Goal: Subscribe to service/newsletter

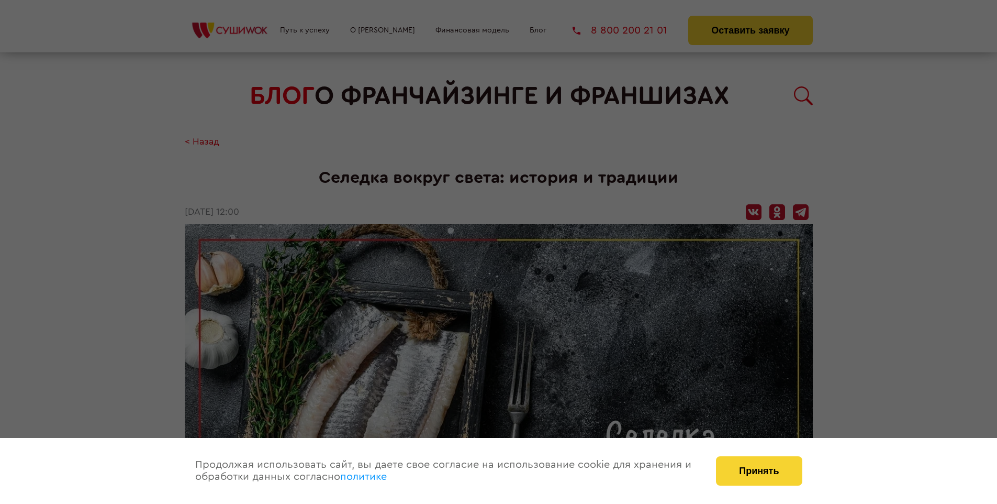
scroll to position [1513, 0]
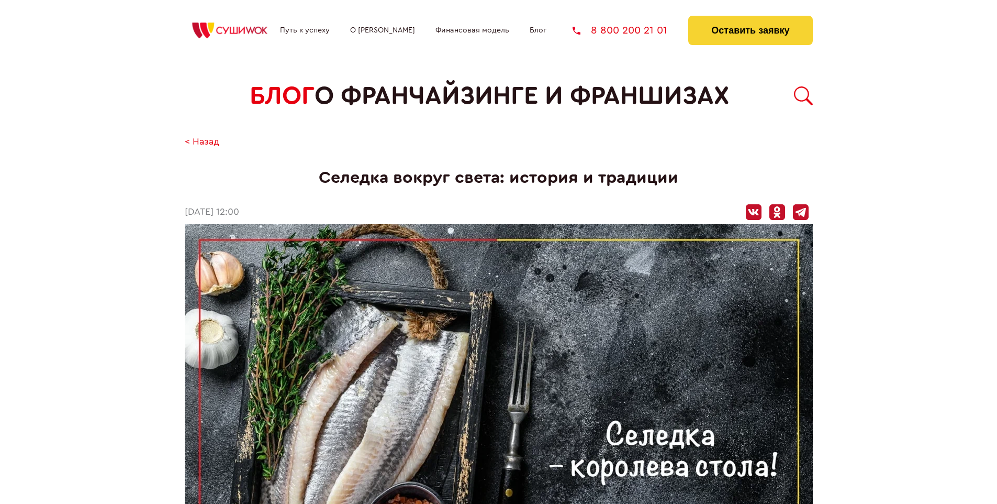
scroll to position [1513, 0]
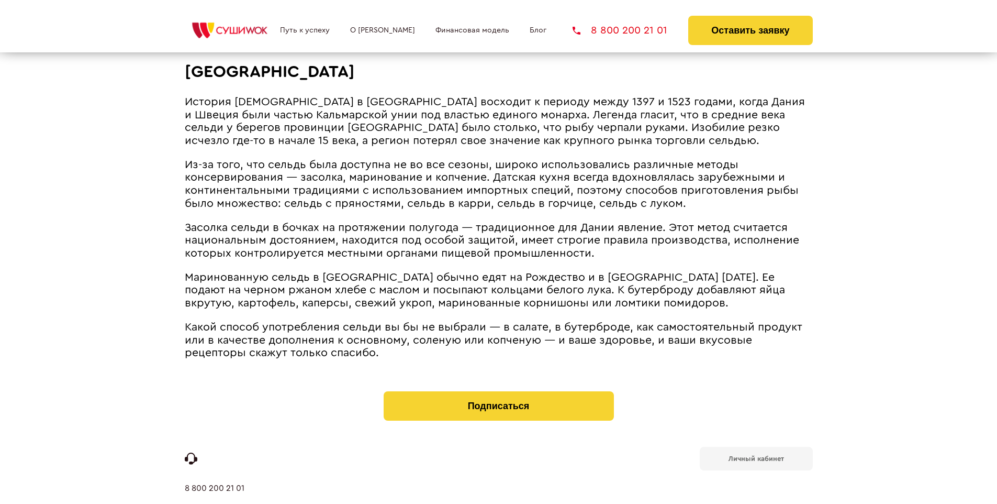
click at [756, 455] on b "Личный кабинет" at bounding box center [757, 458] width 56 height 7
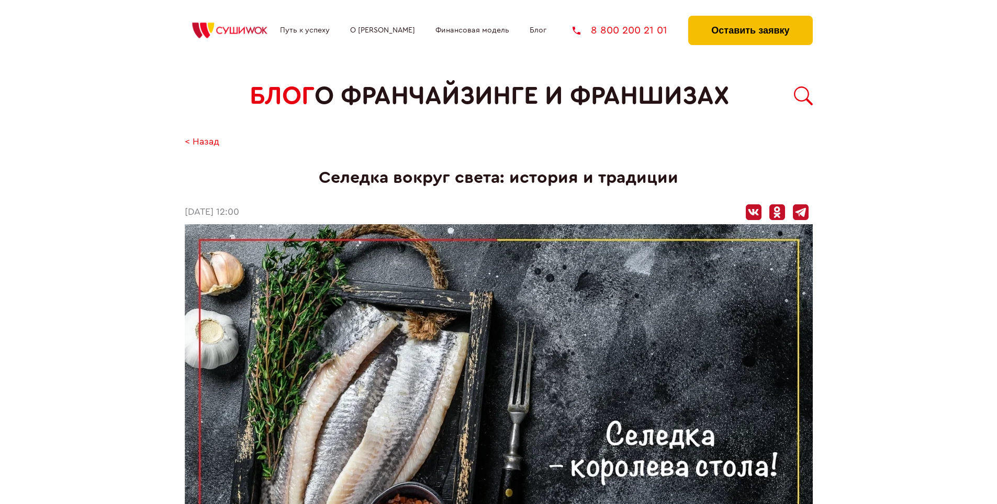
click at [750, 18] on button "Оставить заявку" at bounding box center [751, 30] width 124 height 29
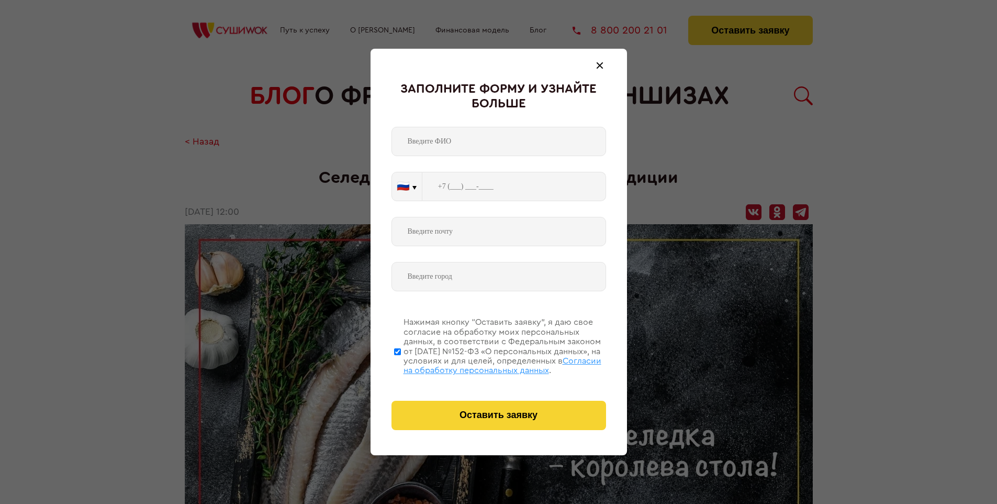
click at [485, 364] on span "Согласии на обработку персональных данных" at bounding box center [503, 366] width 198 height 18
click at [401, 364] on input "Нажимая кнопку “Оставить заявку”, я даю свое согласие на обработку моих персона…" at bounding box center [397, 351] width 7 height 84
checkbox input "false"
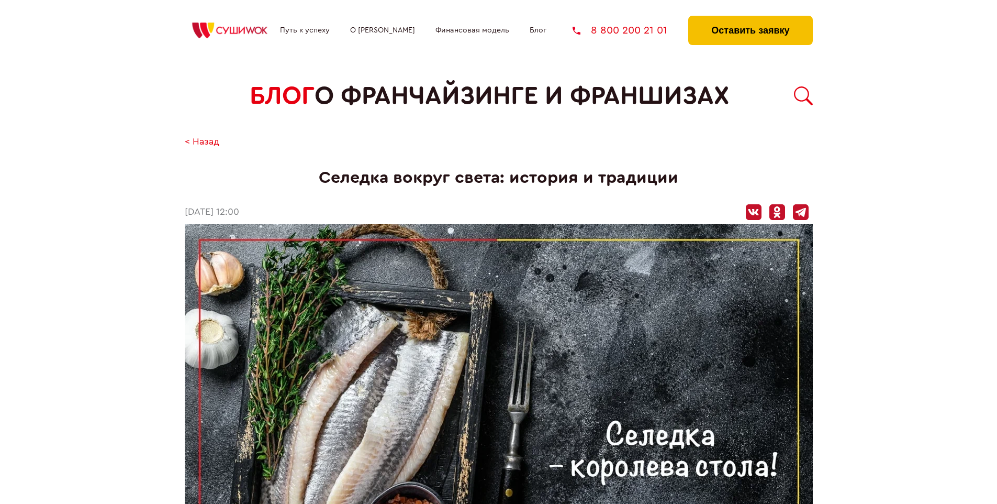
click at [750, 18] on button "Оставить заявку" at bounding box center [751, 30] width 124 height 29
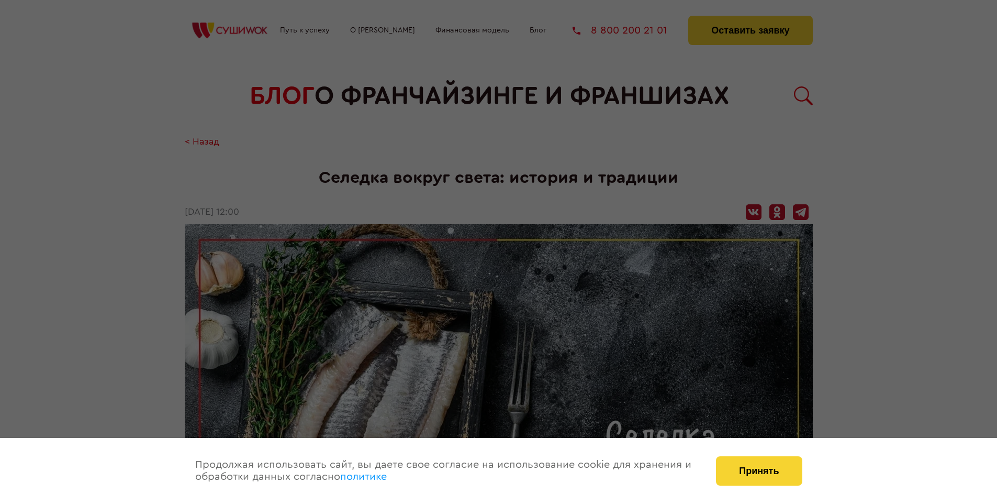
scroll to position [1513, 0]
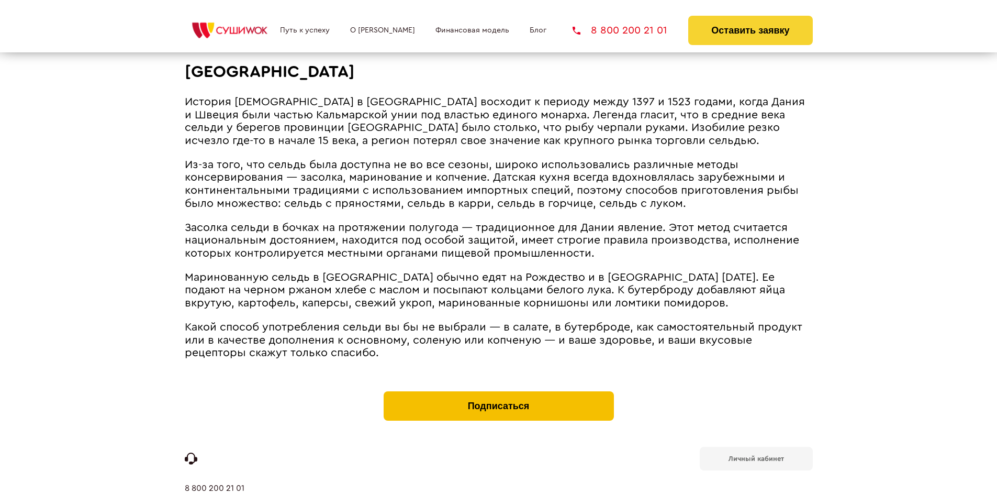
click at [498, 391] on button "Подписаться" at bounding box center [499, 405] width 230 height 29
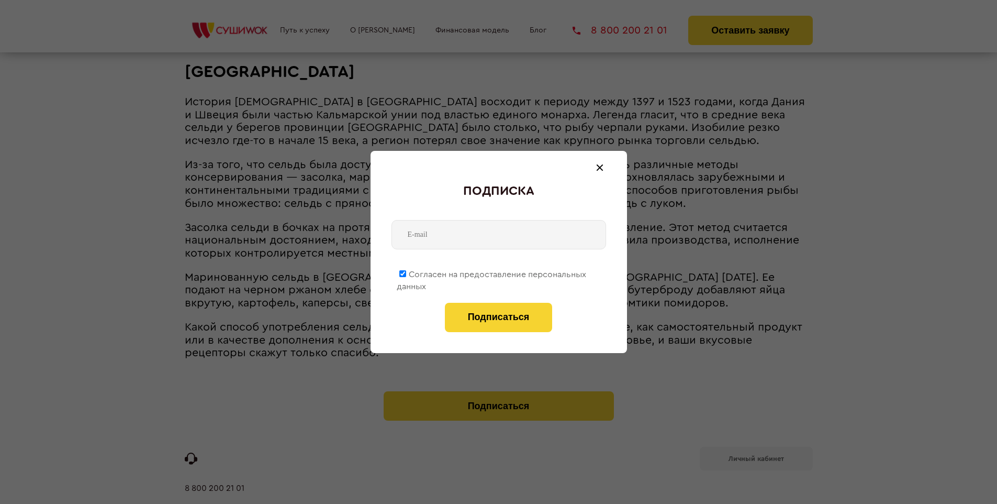
click at [492, 272] on span "Согласен на предоставление персональных данных" at bounding box center [492, 280] width 190 height 20
click at [406, 272] on input "Согласен на предоставление персональных данных" at bounding box center [403, 273] width 7 height 7
checkbox input "false"
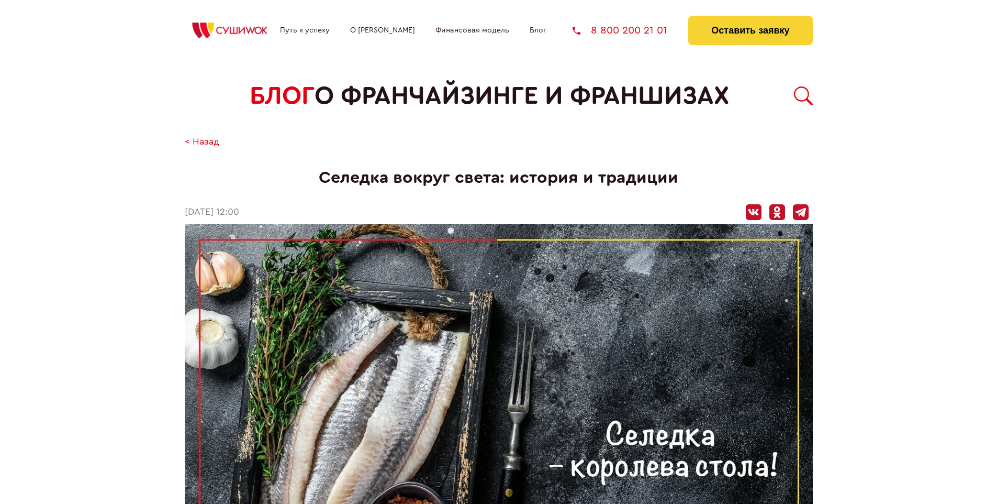
scroll to position [1513, 0]
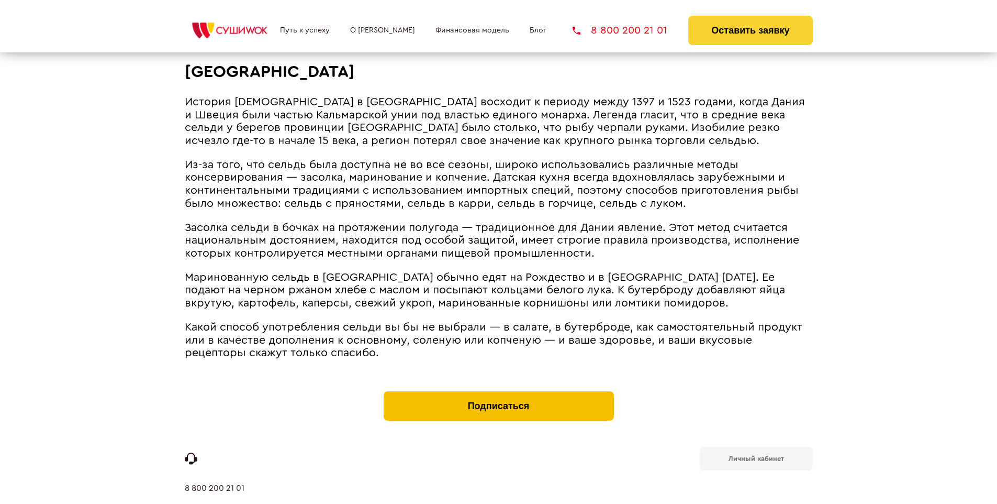
click at [498, 391] on button "Подписаться" at bounding box center [499, 405] width 230 height 29
